Goal: Navigation & Orientation: Find specific page/section

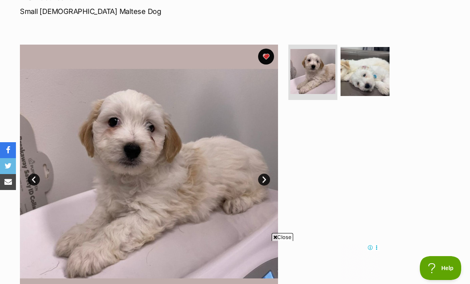
scroll to position [121, 0]
click at [269, 181] on link "Next" at bounding box center [264, 180] width 12 height 12
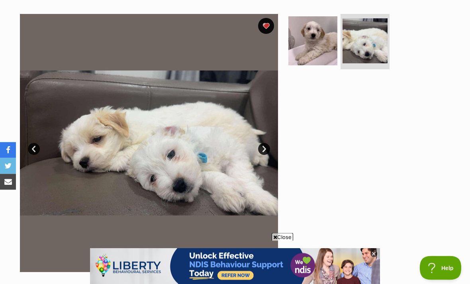
scroll to position [152, 0]
click at [296, 54] on img at bounding box center [313, 40] width 49 height 49
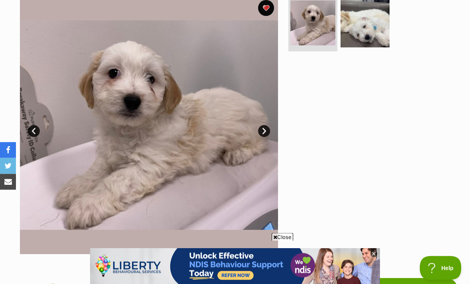
scroll to position [170, 0]
click at [262, 140] on img at bounding box center [149, 125] width 258 height 258
click at [254, 126] on img at bounding box center [149, 125] width 258 height 258
click at [268, 114] on img at bounding box center [149, 125] width 258 height 258
click at [270, 115] on img at bounding box center [149, 125] width 258 height 258
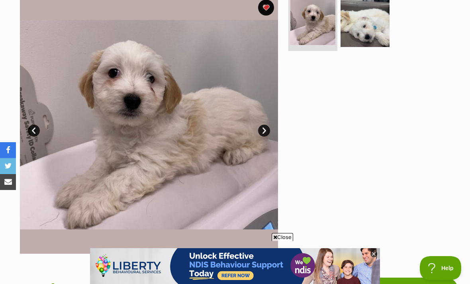
click at [266, 132] on link "Next" at bounding box center [264, 131] width 12 height 12
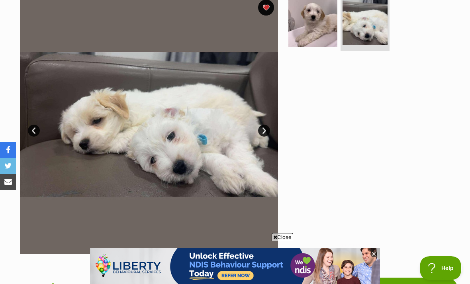
click at [41, 127] on img at bounding box center [149, 125] width 258 height 258
click at [39, 128] on link "Prev" at bounding box center [34, 131] width 12 height 12
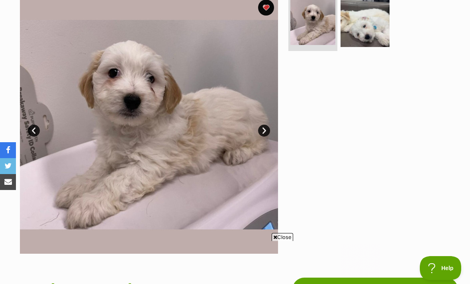
scroll to position [0, 0]
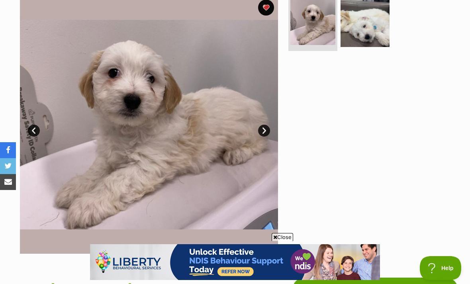
click at [265, 128] on link "Next" at bounding box center [264, 131] width 12 height 12
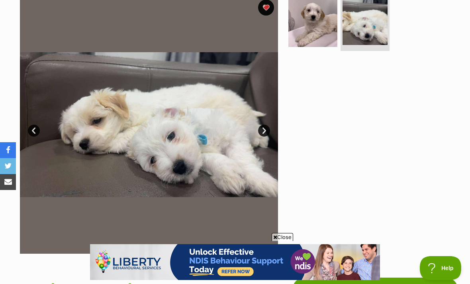
click at [37, 128] on link "Prev" at bounding box center [34, 131] width 12 height 12
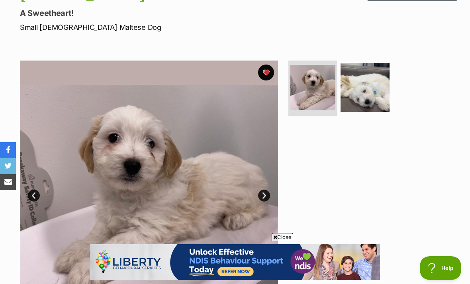
scroll to position [105, 0]
click at [366, 98] on img at bounding box center [365, 87] width 49 height 49
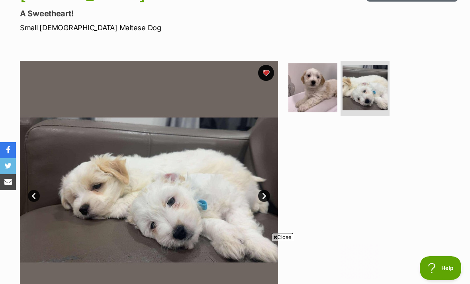
scroll to position [0, 0]
